Goal: Task Accomplishment & Management: Manage account settings

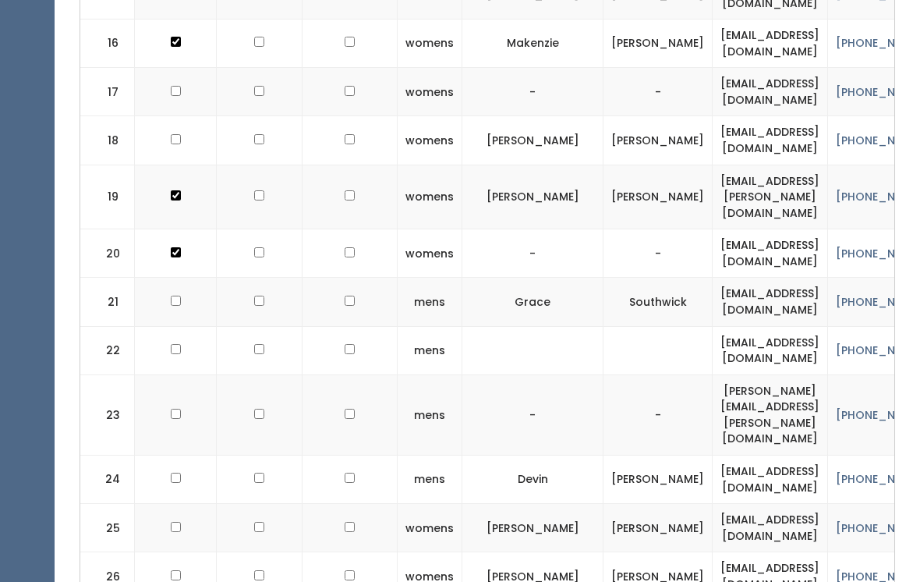
click at [176, 296] on input "checkbox" at bounding box center [176, 301] width 10 height 10
checkbox input "true"
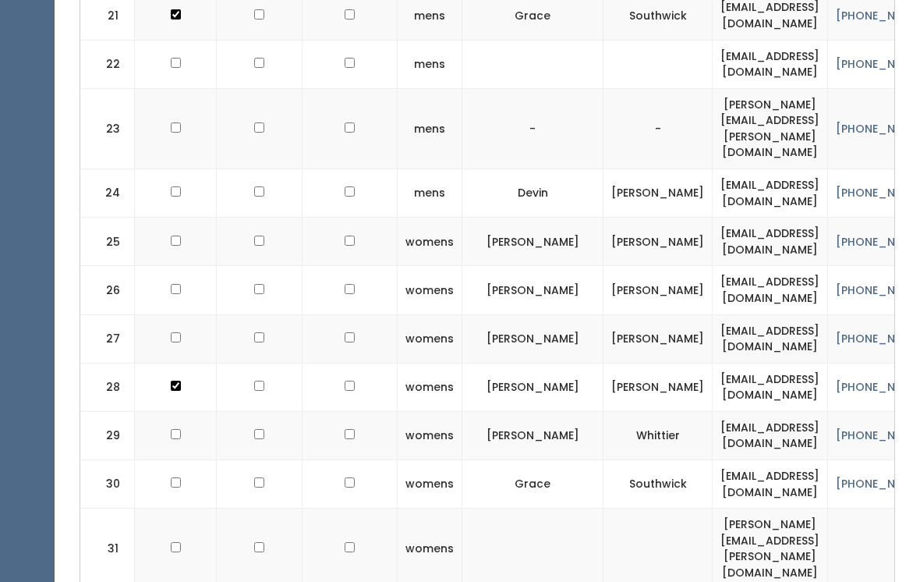
scroll to position [1587, 0]
click at [182, 460] on td at bounding box center [176, 484] width 82 height 48
click at [171, 477] on input "checkbox" at bounding box center [176, 482] width 10 height 10
checkbox input "true"
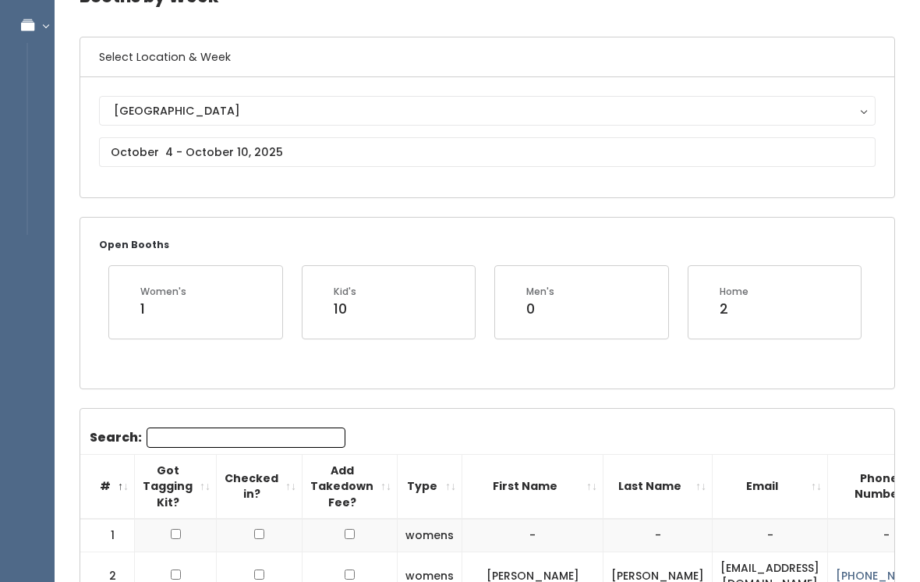
scroll to position [0, 0]
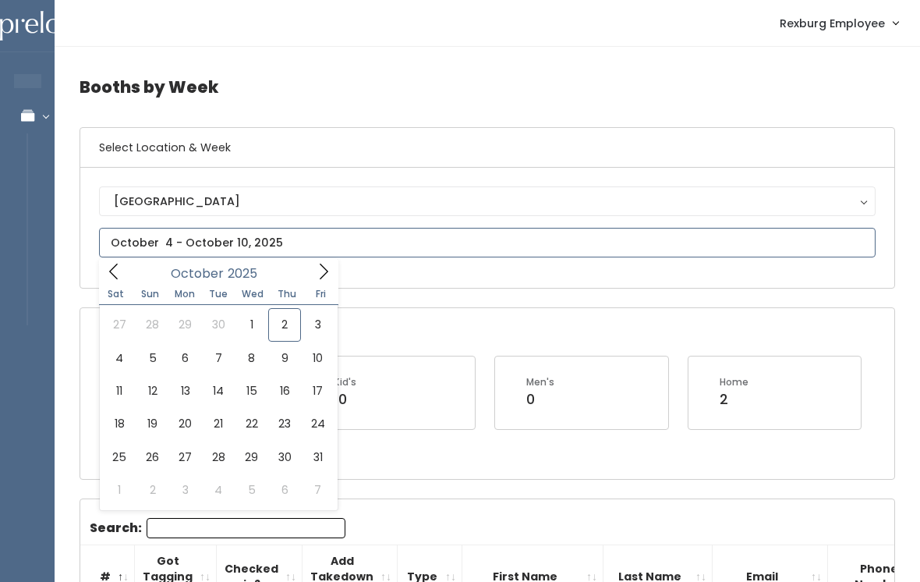
type input "October 11 to October 17"
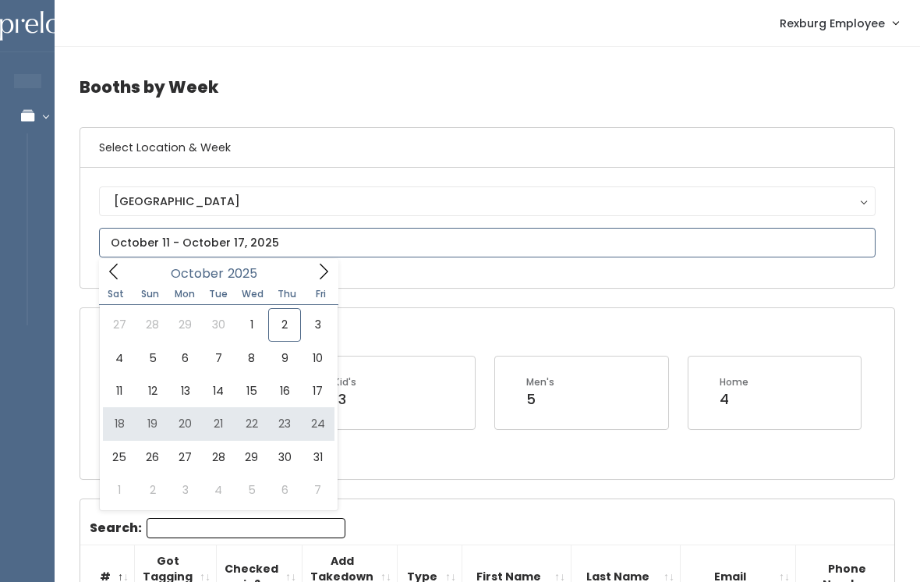
type input "October 18 to October 24"
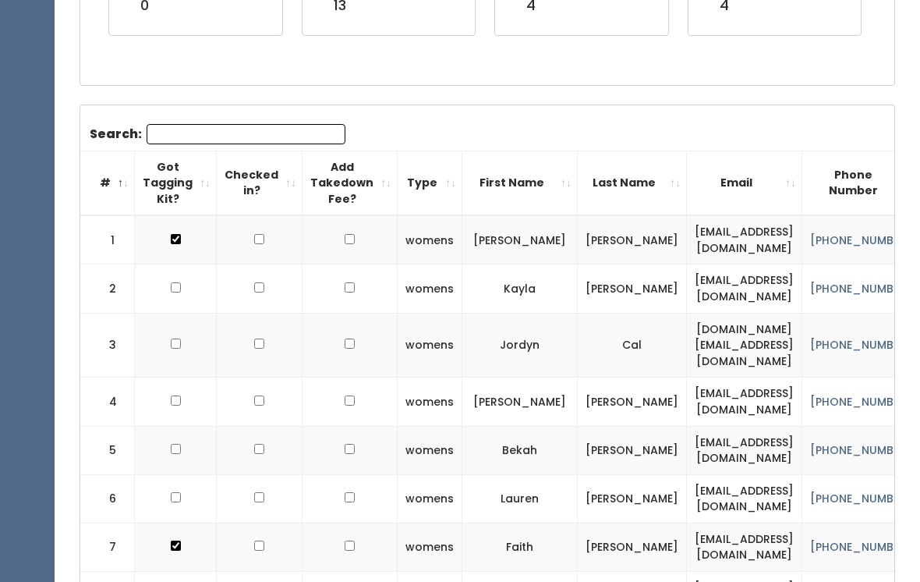
scroll to position [396, 0]
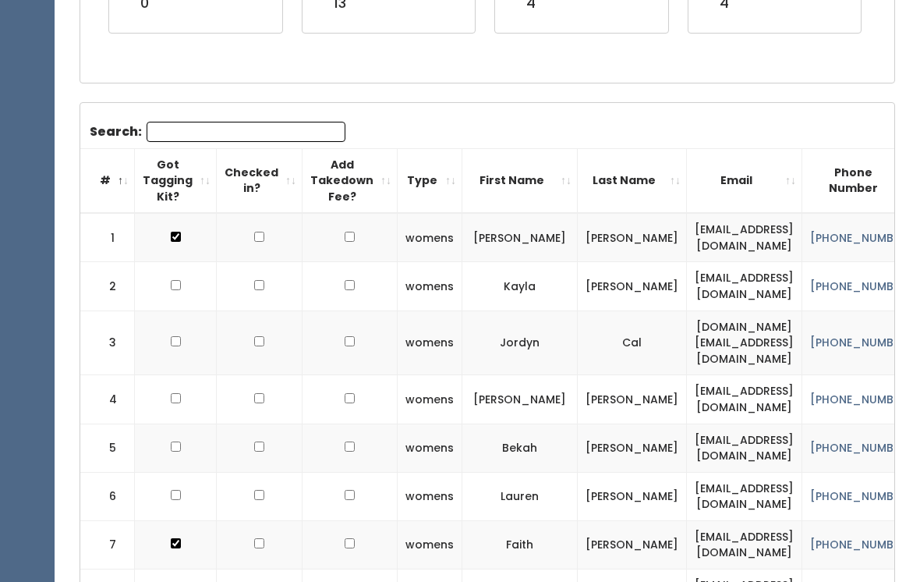
click at [246, 133] on input "Search:" at bounding box center [246, 132] width 199 height 20
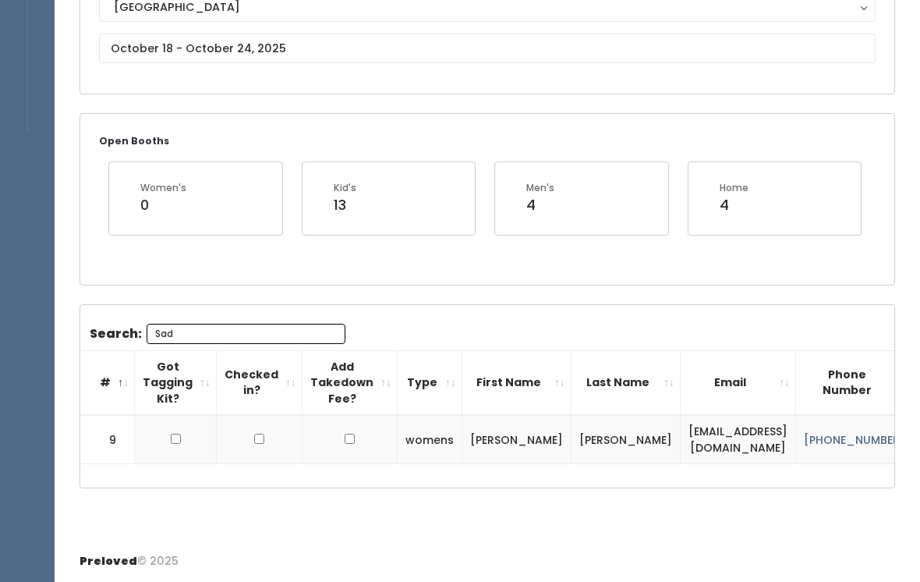
scroll to position [166, 0]
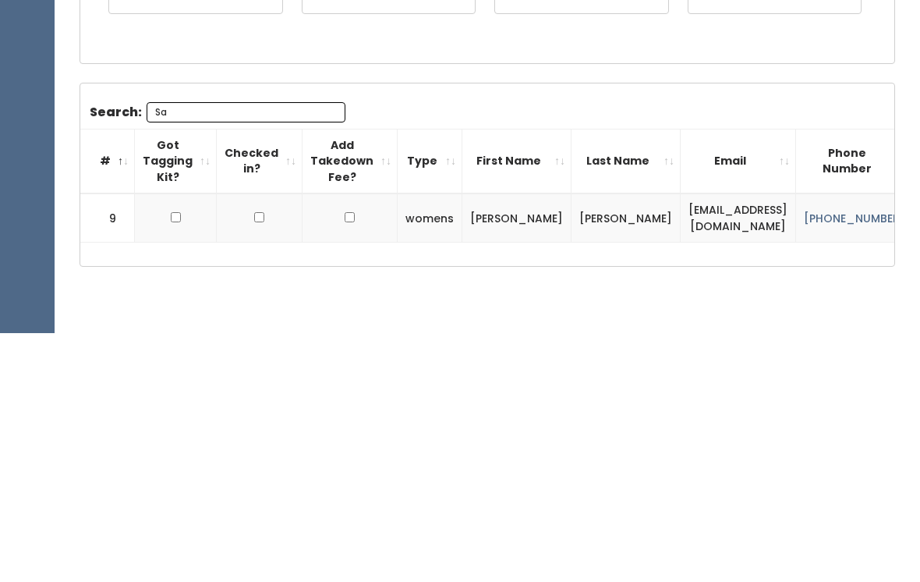
type input "S"
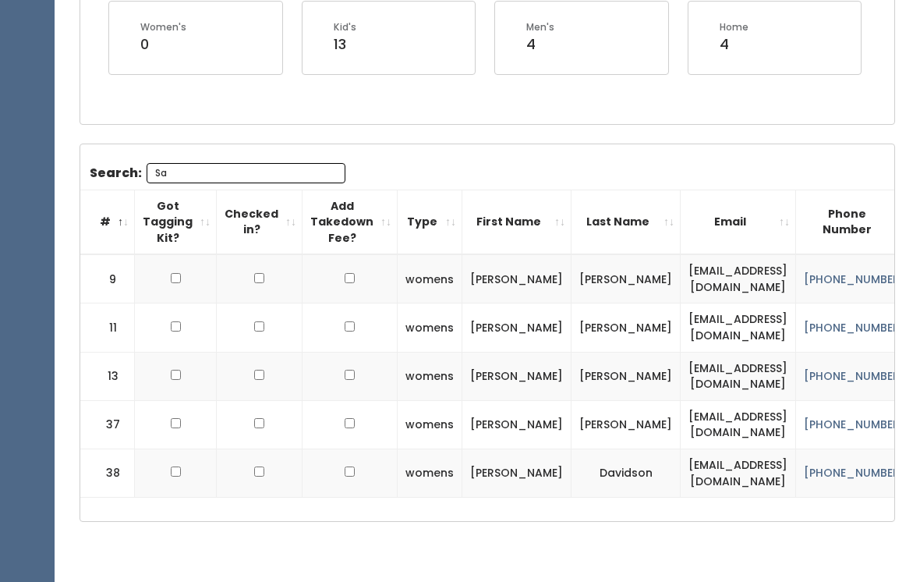
type input "S"
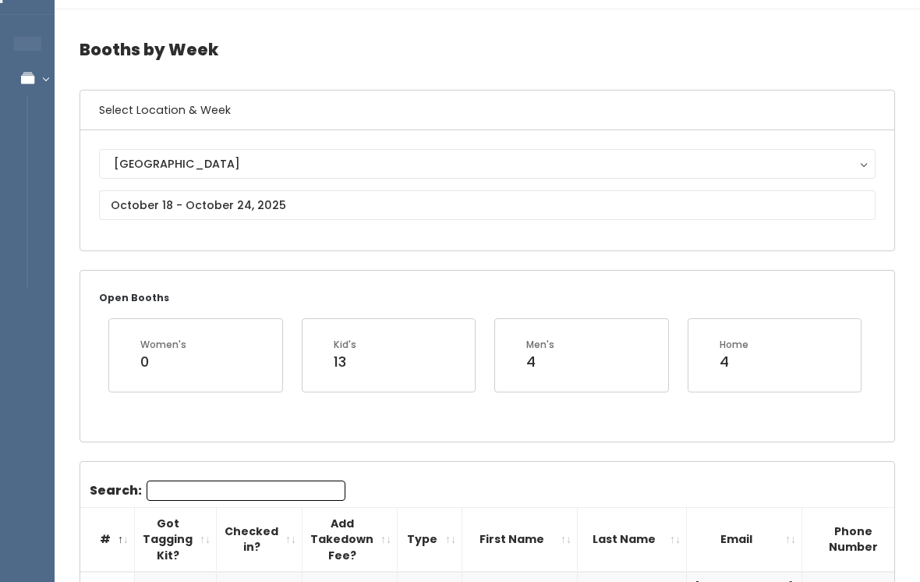
scroll to position [38, 0]
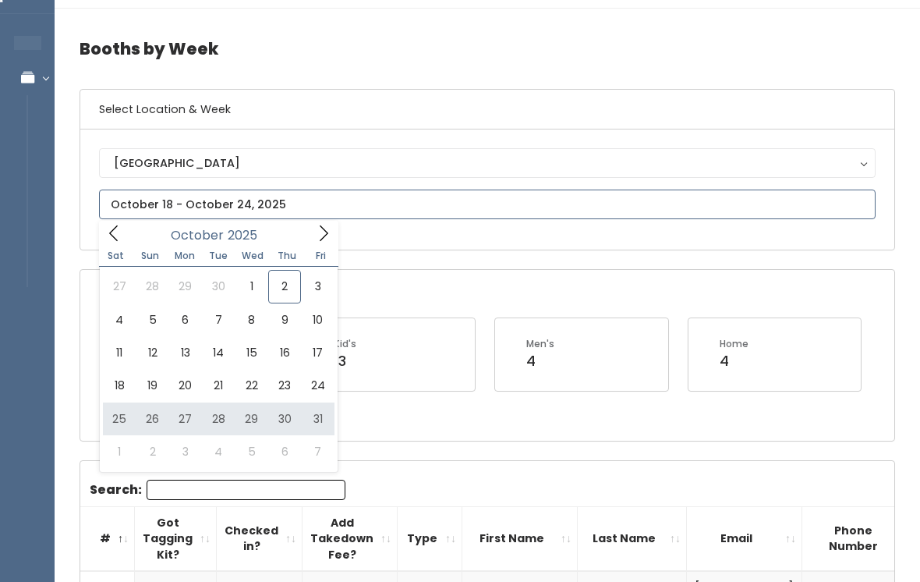
type input "October 25 to October 31"
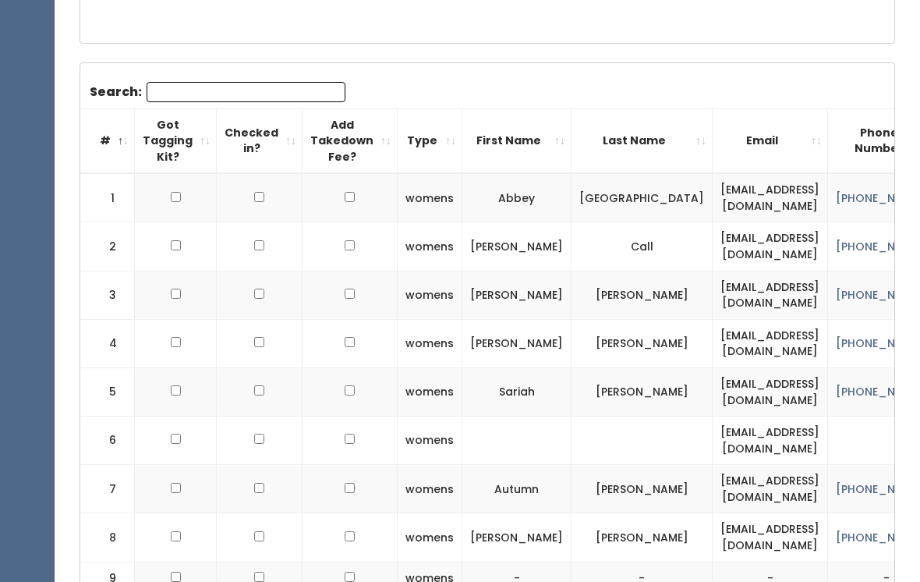
scroll to position [436, 0]
click at [274, 88] on input "Search:" at bounding box center [246, 92] width 199 height 20
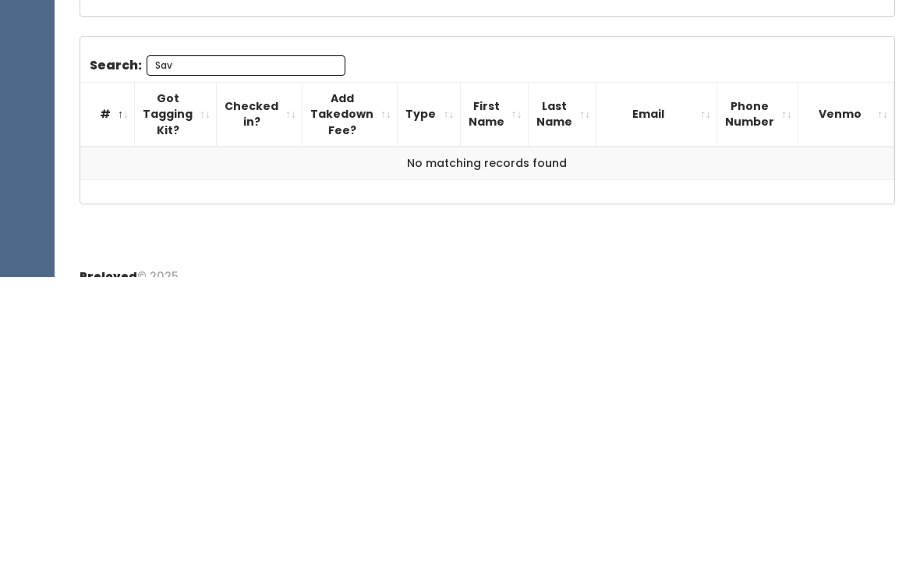
scroll to position [175, 0]
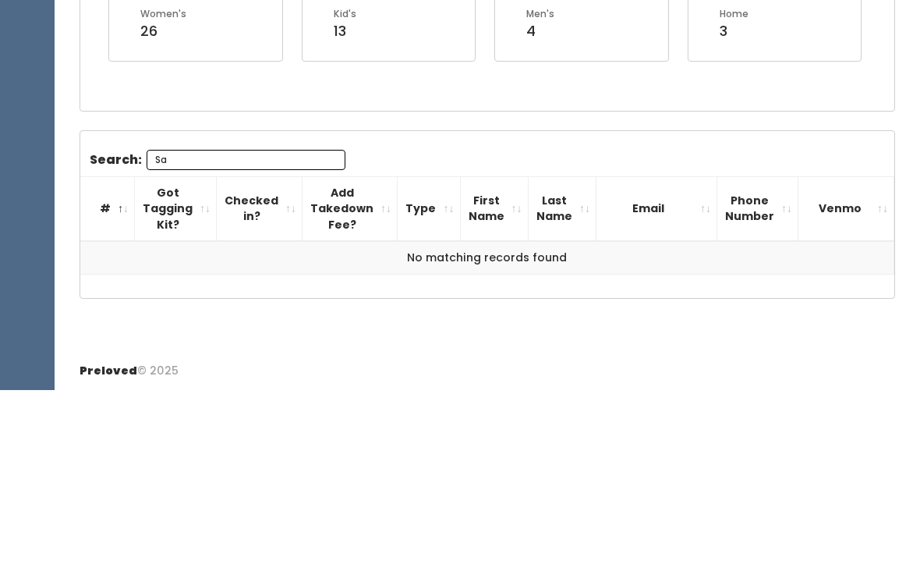
type input "S"
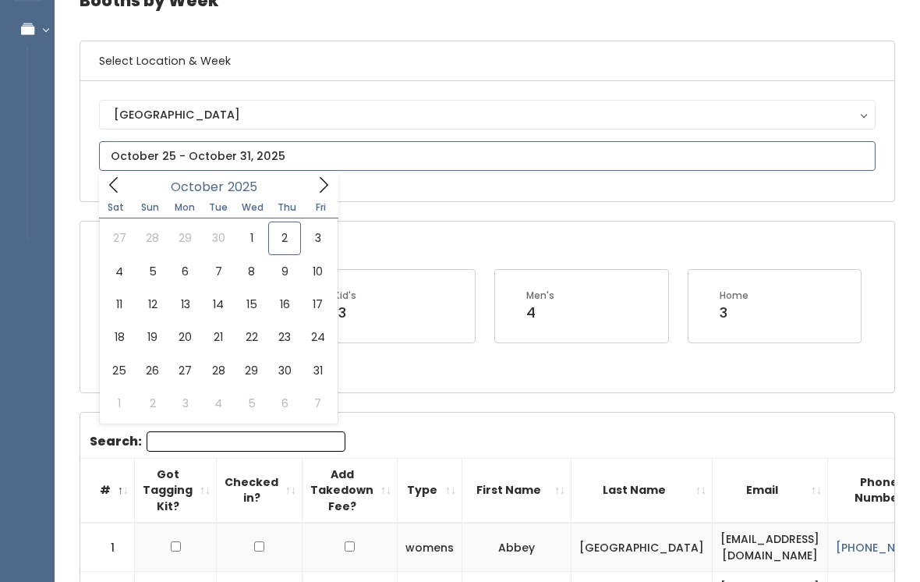
scroll to position [87, 0]
type input "October 11 to October 17"
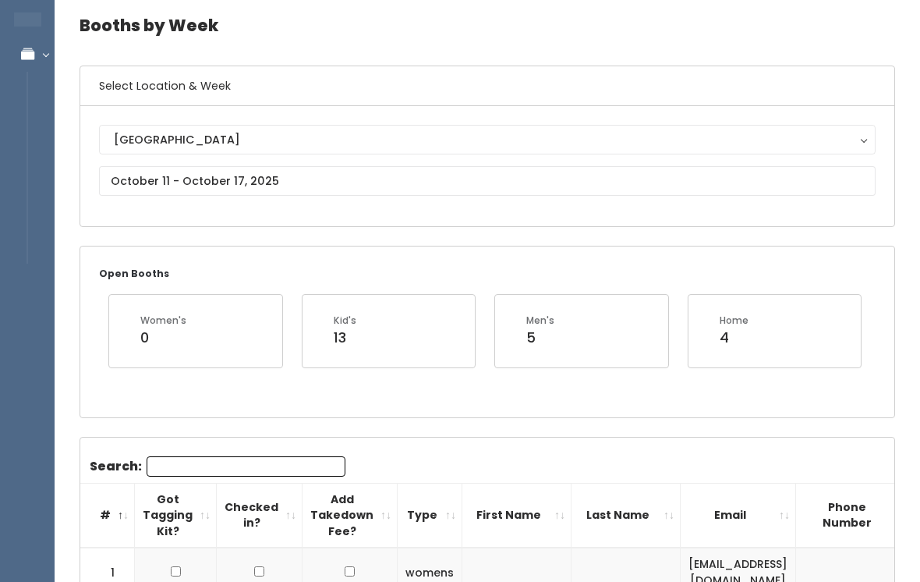
scroll to position [83, 0]
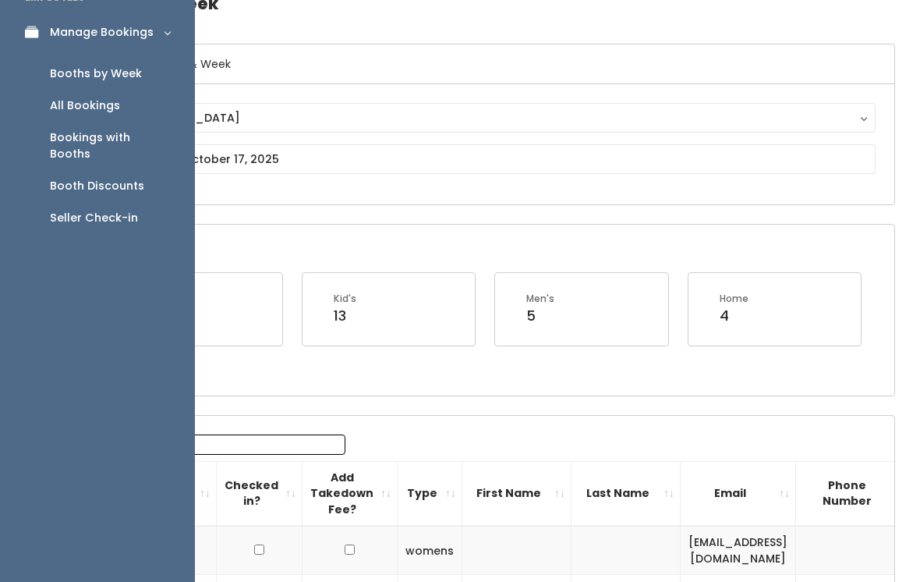
click at [23, 34] on link "Manage Bookings" at bounding box center [97, 32] width 195 height 35
click at [134, 28] on div "Manage Bookings" at bounding box center [102, 32] width 104 height 16
click at [128, 178] on div "Booth Discounts" at bounding box center [97, 186] width 94 height 16
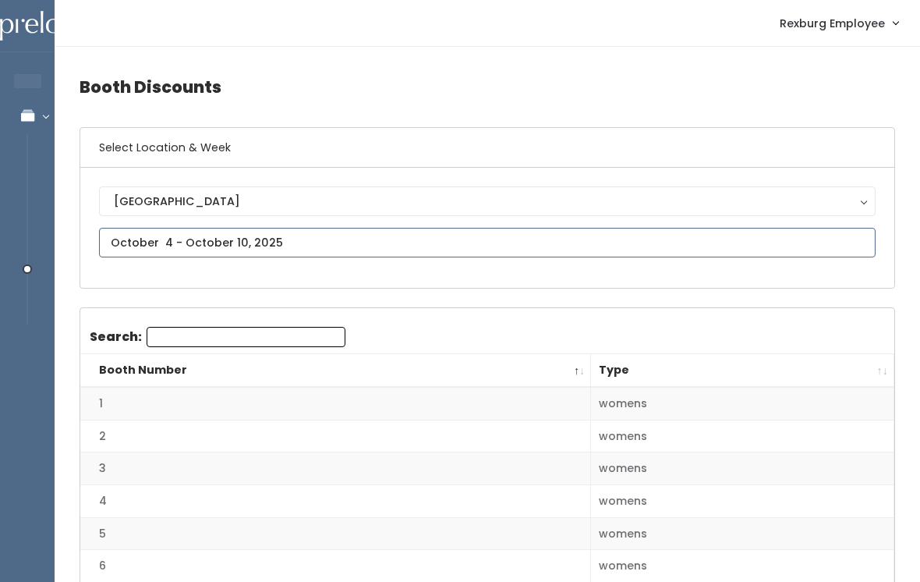
click at [300, 235] on input "text" at bounding box center [487, 243] width 777 height 30
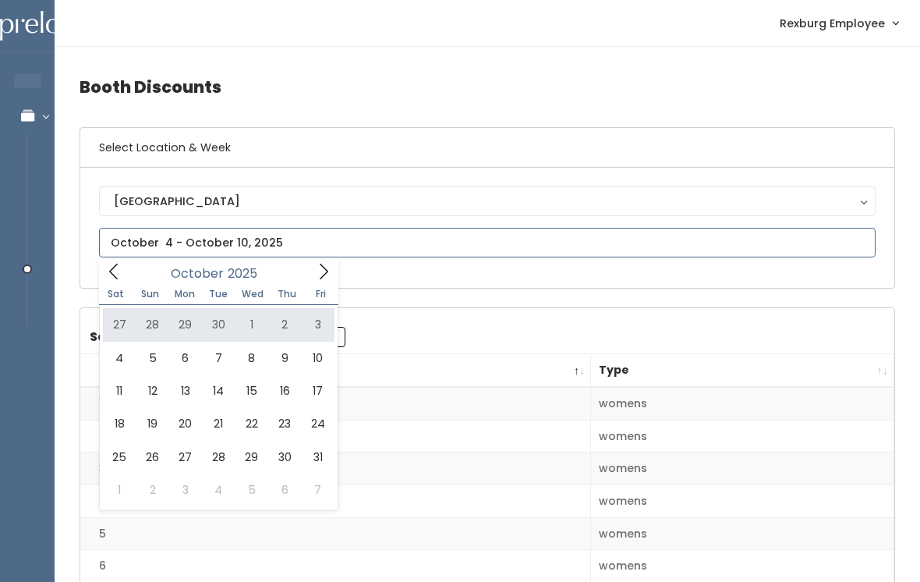
type input "September 27 to October 3"
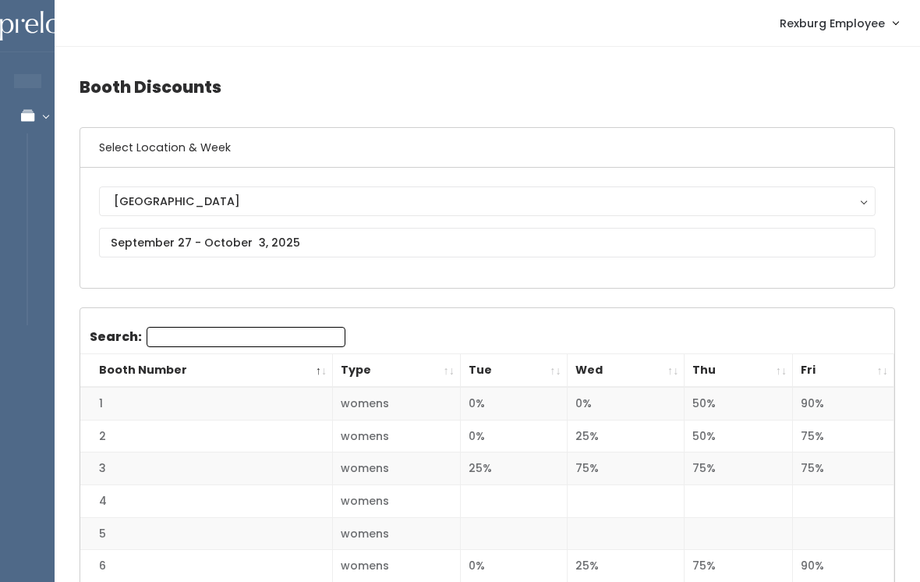
click at [879, 377] on th "Fri" at bounding box center [843, 371] width 101 height 34
click at [879, 361] on th "Fri" at bounding box center [843, 371] width 101 height 34
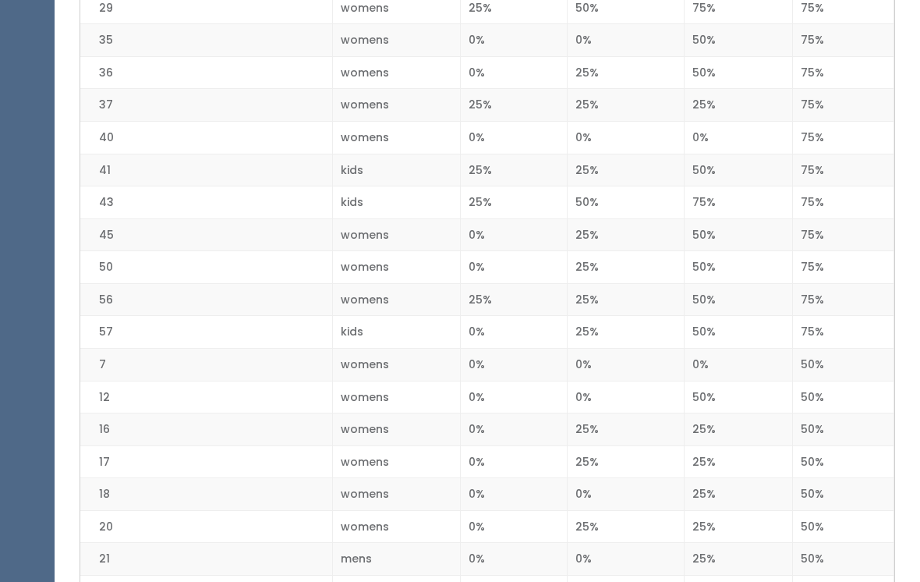
scroll to position [617, 0]
